Goal: Task Accomplishment & Management: Use online tool/utility

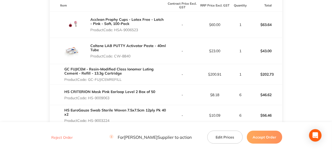
scroll to position [156, 0]
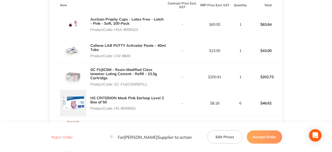
drag, startPoint x: 139, startPoint y: 30, endPoint x: 115, endPoint y: 33, distance: 24.6
click at [115, 33] on div "Acclean Prophy Cups - Latex Free - Latch - Pink - Soft, 100-Pack Product Code: …" at bounding box center [127, 24] width 75 height 19
copy p "HSA-9006523"
drag, startPoint x: 131, startPoint y: 55, endPoint x: 116, endPoint y: 60, distance: 16.3
click at [116, 60] on div "Coltene LAB PUTTY Activator Paste - 40ml Tube Product Code: CW-8840" at bounding box center [108, 51] width 116 height 26
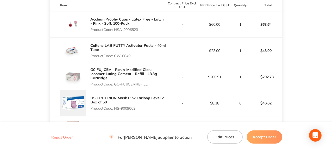
copy p "CW-8840"
drag, startPoint x: 147, startPoint y: 85, endPoint x: 116, endPoint y: 88, distance: 31.7
click at [116, 88] on div "GC FUJICEM - Resin-Modified Class Ionomer Luting Cement - Refill - 13.3g Cartri…" at bounding box center [108, 77] width 116 height 26
copy p "GC-FUJICEMREFILL"
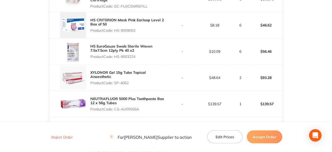
drag, startPoint x: 138, startPoint y: 29, endPoint x: 115, endPoint y: 35, distance: 23.1
click at [115, 35] on div "HS CRITERION Mask Pink Earloop Level 2 Box of 50 Product Code: HS-9009063" at bounding box center [108, 25] width 116 height 26
copy p "HS-9009063"
drag, startPoint x: 137, startPoint y: 57, endPoint x: 115, endPoint y: 63, distance: 23.0
click at [115, 63] on div "HS EuroGauze Swab Sterile Woven 7.5x7.5cm 12ply Pk 40 x2 Product Code: HS-90032…" at bounding box center [108, 51] width 116 height 26
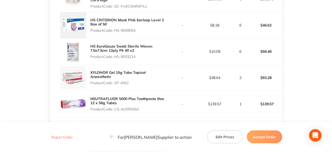
copy p "HS-9003224"
drag, startPoint x: 130, startPoint y: 82, endPoint x: 115, endPoint y: 85, distance: 14.5
click at [115, 85] on div "XYLONOR Gel 15g Tube Topical Anaesthetic Product Code: SP-4062" at bounding box center [127, 77] width 75 height 19
copy p "SP-4062"
drag, startPoint x: 140, startPoint y: 109, endPoint x: 115, endPoint y: 109, distance: 25.5
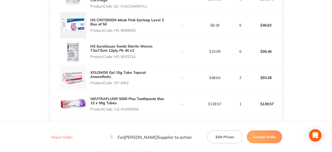
click at [115, 109] on p "Product Code: CG-AU00556A" at bounding box center [127, 109] width 75 height 4
copy p "CG-AU00556A"
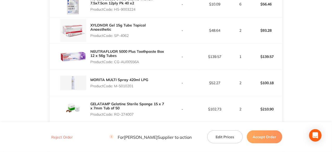
scroll to position [338, 0]
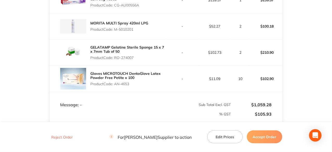
drag, startPoint x: 134, startPoint y: 30, endPoint x: 114, endPoint y: 29, distance: 20.0
click at [114, 29] on p "Product Code: M-5010201" at bounding box center [119, 29] width 58 height 4
copy p "M-5010201"
drag, startPoint x: 134, startPoint y: 58, endPoint x: 115, endPoint y: 57, distance: 19.2
click at [115, 57] on p "Product Code: RO-274007" at bounding box center [127, 58] width 75 height 4
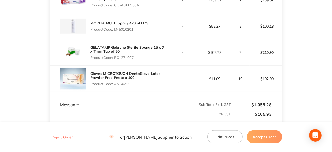
copy p "RO-274007"
drag, startPoint x: 131, startPoint y: 82, endPoint x: 116, endPoint y: 85, distance: 15.6
click at [116, 85] on p "Product Code: AN-4653" at bounding box center [127, 84] width 75 height 4
copy p "AN-4653"
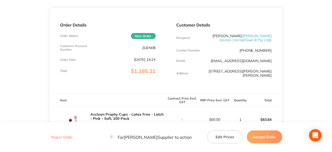
scroll to position [0, 0]
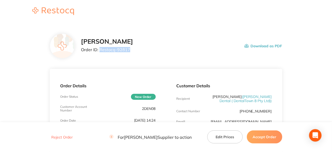
drag, startPoint x: 130, startPoint y: 49, endPoint x: 99, endPoint y: 50, distance: 30.7
click at [99, 50] on p "Order ID: Restocq- 92817" at bounding box center [107, 49] width 52 height 5
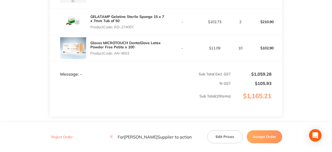
scroll to position [404, 0]
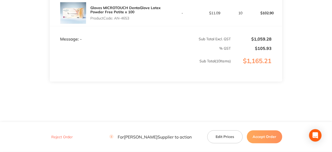
click at [267, 141] on button "Accept Order" at bounding box center [263, 137] width 35 height 13
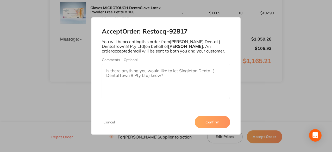
click at [217, 122] on button "Confirm" at bounding box center [211, 122] width 35 height 12
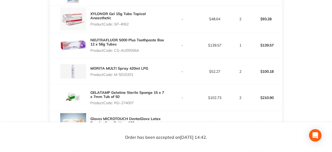
scroll to position [248, 0]
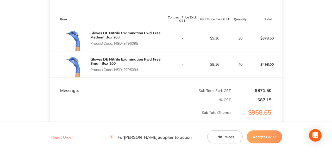
scroll to position [142, 0]
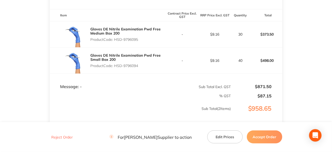
drag, startPoint x: 139, startPoint y: 43, endPoint x: 115, endPoint y: 44, distance: 23.2
click at [115, 42] on p "Product Code: HSD-9796095" at bounding box center [127, 39] width 75 height 4
copy p "HSD-9796095"
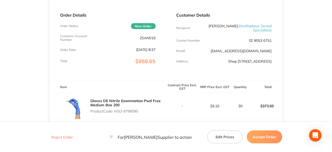
scroll to position [12, 0]
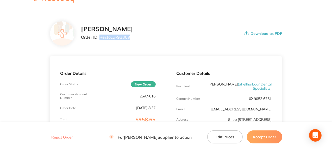
drag, startPoint x: 128, startPoint y: 36, endPoint x: 100, endPoint y: 35, distance: 28.9
click at [100, 35] on p "Order ID: Restocq- 93309" at bounding box center [107, 37] width 52 height 5
copy p "Restocq- 93309"
click at [266, 135] on button "Accept Order" at bounding box center [263, 137] width 35 height 13
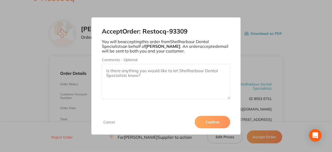
click at [209, 123] on button "Confirm" at bounding box center [211, 122] width 35 height 12
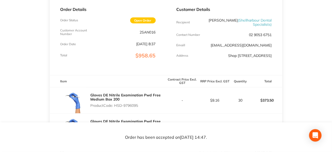
scroll to position [130, 0]
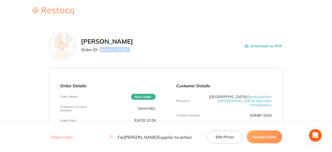
drag, startPoint x: 128, startPoint y: 50, endPoint x: 99, endPoint y: 48, distance: 28.9
click at [99, 48] on p "Order ID: Restocq- 93327" at bounding box center [107, 49] width 52 height 5
copy p "Restocq- 93327"
click at [265, 137] on button "Accept Order" at bounding box center [263, 137] width 35 height 13
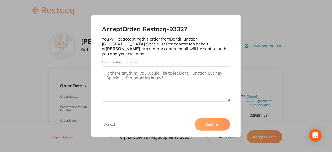
click at [217, 120] on button "Confirm" at bounding box center [211, 124] width 35 height 12
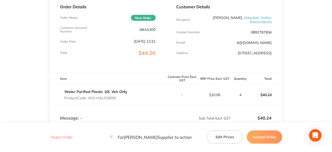
scroll to position [78, 0]
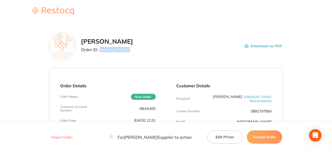
drag, startPoint x: 129, startPoint y: 49, endPoint x: 99, endPoint y: 49, distance: 29.6
click at [99, 49] on p "Order ID: Restocq- 93365" at bounding box center [107, 49] width 52 height 5
copy p "Restocq- 93365"
drag, startPoint x: 263, startPoint y: 137, endPoint x: 250, endPoint y: 134, distance: 12.6
click at [263, 137] on button "Accept Order" at bounding box center [263, 137] width 35 height 13
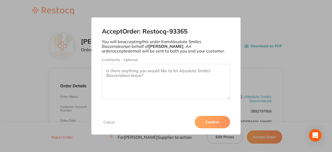
click at [216, 121] on button "Confirm" at bounding box center [211, 122] width 35 height 12
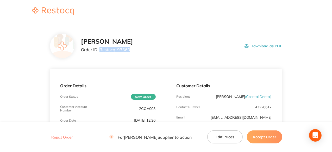
drag, startPoint x: 128, startPoint y: 51, endPoint x: 99, endPoint y: 49, distance: 29.4
click at [99, 49] on p "Order ID: Restocq- 93360" at bounding box center [107, 49] width 52 height 5
copy p "Restocq- 93360"
click at [265, 140] on button "Accept Order" at bounding box center [263, 137] width 35 height 13
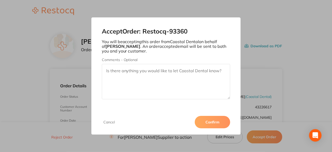
click at [203, 124] on button "Confirm" at bounding box center [211, 122] width 35 height 12
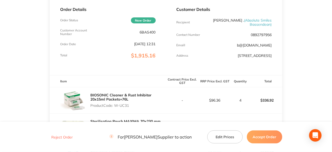
scroll to position [140, 0]
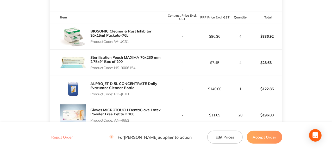
drag, startPoint x: 130, startPoint y: 41, endPoint x: 114, endPoint y: 40, distance: 15.9
click at [114, 40] on p "Product Code: W-UC31" at bounding box center [127, 42] width 75 height 4
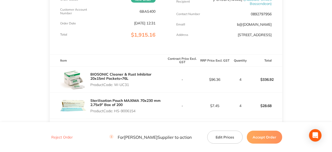
scroll to position [88, 0]
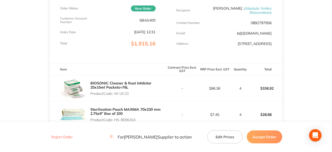
copy p "W-UC31"
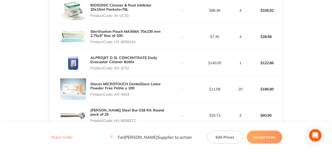
drag, startPoint x: 137, startPoint y: 42, endPoint x: 115, endPoint y: 43, distance: 21.1
click at [115, 43] on p "Product Code: HS-9006154" at bounding box center [127, 42] width 75 height 4
copy p "HS-9006154"
drag, startPoint x: 130, startPoint y: 68, endPoint x: 115, endPoint y: 69, distance: 15.1
click at [115, 69] on p "Product Code: RD-JETD" at bounding box center [127, 68] width 75 height 4
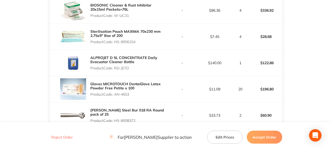
copy p "RD-JETD"
drag, startPoint x: 130, startPoint y: 95, endPoint x: 116, endPoint y: 95, distance: 14.6
click at [116, 95] on p "Product Code: AN-4653" at bounding box center [127, 94] width 75 height 4
copy p "AN-4653"
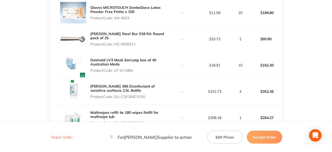
scroll to position [244, 0]
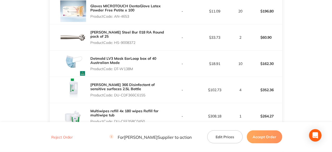
drag, startPoint x: 136, startPoint y: 43, endPoint x: 115, endPoint y: 42, distance: 21.1
click at [115, 42] on p "Product Code: HS-9008372" at bounding box center [127, 43] width 75 height 4
copy p "HS-9008372"
drag, startPoint x: 135, startPoint y: 70, endPoint x: 116, endPoint y: 69, distance: 19.0
click at [116, 69] on p "Product Code: DT-W138M" at bounding box center [127, 69] width 75 height 4
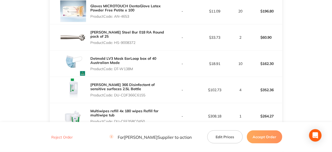
copy p "DT-W138M"
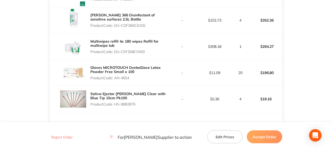
scroll to position [322, 0]
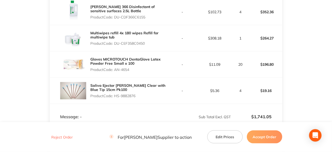
drag, startPoint x: 147, startPoint y: 16, endPoint x: 115, endPoint y: 15, distance: 31.5
click at [115, 15] on p "Product Code: DU-CDF366C6155" at bounding box center [127, 17] width 75 height 4
copy p "DU-CDF366C6155"
drag, startPoint x: 147, startPoint y: 42, endPoint x: 115, endPoint y: 43, distance: 31.2
click at [115, 43] on p "Product Code: DU-CEF358C0450" at bounding box center [127, 43] width 75 height 4
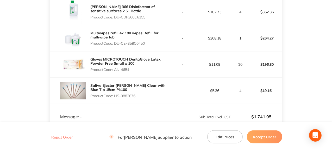
copy p "DU-CEF358C0450"
drag, startPoint x: 131, startPoint y: 68, endPoint x: 115, endPoint y: 68, distance: 15.3
click at [115, 68] on p "Product Code: AN-4654" at bounding box center [127, 70] width 75 height 4
copy p "AN-4654"
drag, startPoint x: 138, startPoint y: 94, endPoint x: 115, endPoint y: 99, distance: 23.2
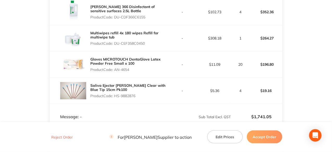
click at [115, 99] on div "Saliva Ejector [PERSON_NAME] Clear with Blue Tip 15cm Pk100 Product Code: HS-98…" at bounding box center [127, 90] width 75 height 19
copy p "HS-9882876"
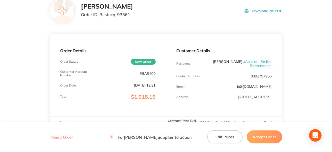
scroll to position [0, 0]
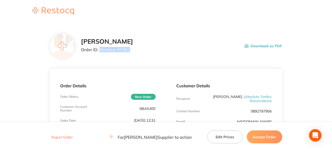
drag, startPoint x: 128, startPoint y: 50, endPoint x: 99, endPoint y: 50, distance: 29.1
click at [99, 50] on p "Order ID: Restocq- 93361" at bounding box center [107, 49] width 52 height 5
click at [263, 137] on button "Accept Order" at bounding box center [263, 137] width 35 height 13
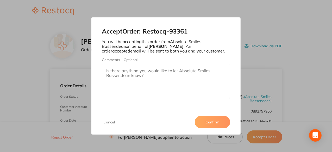
click at [208, 121] on button "Confirm" at bounding box center [211, 122] width 35 height 12
